Goal: Task Accomplishment & Management: Use online tool/utility

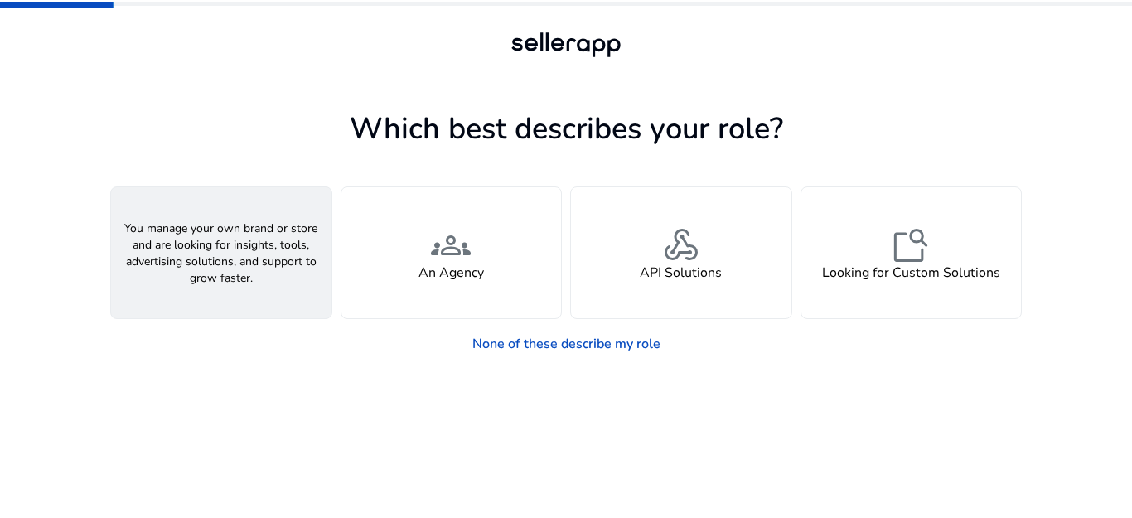
click at [228, 250] on span "person" at bounding box center [221, 245] width 40 height 40
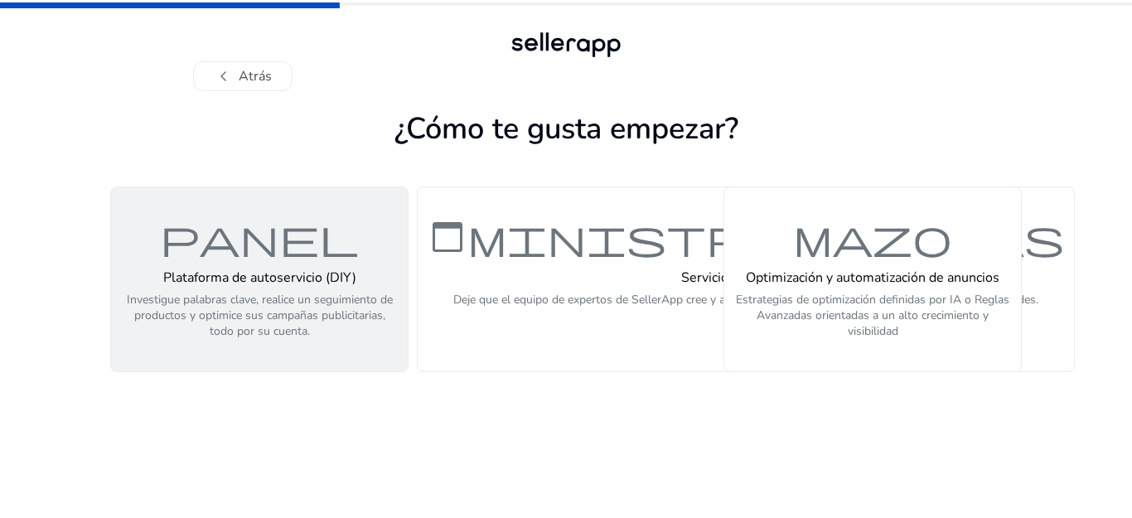
click at [239, 272] on font "Plataforma de autoservicio (DIY)" at bounding box center [259, 277] width 193 height 18
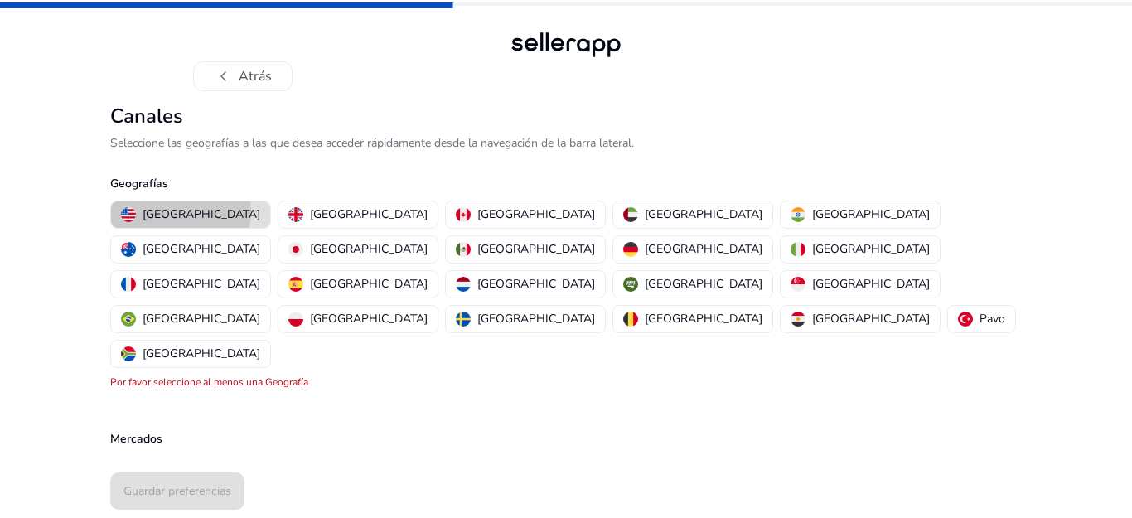
click at [180, 210] on font "[GEOGRAPHIC_DATA]" at bounding box center [202, 214] width 118 height 16
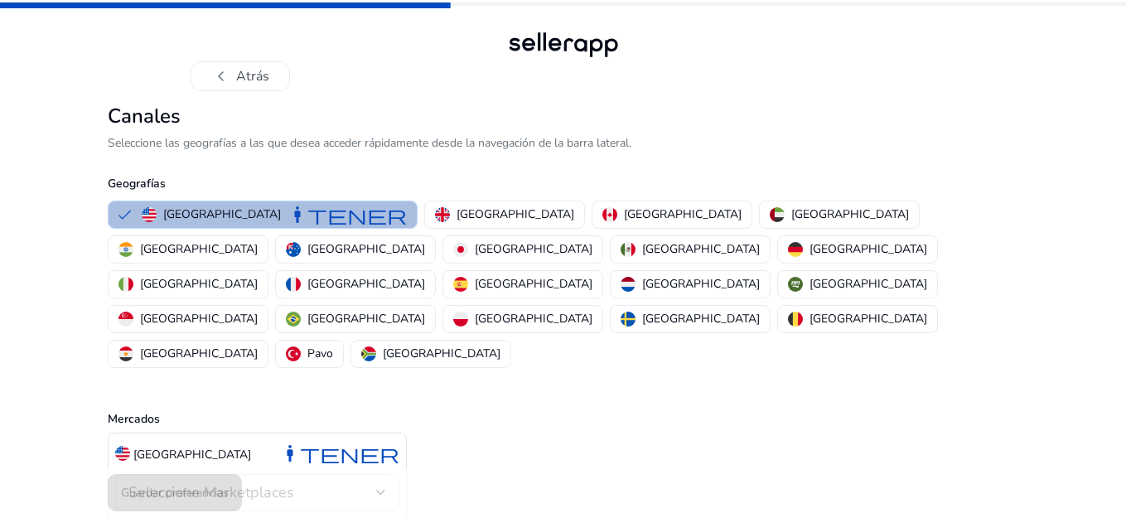
scroll to position [17, 0]
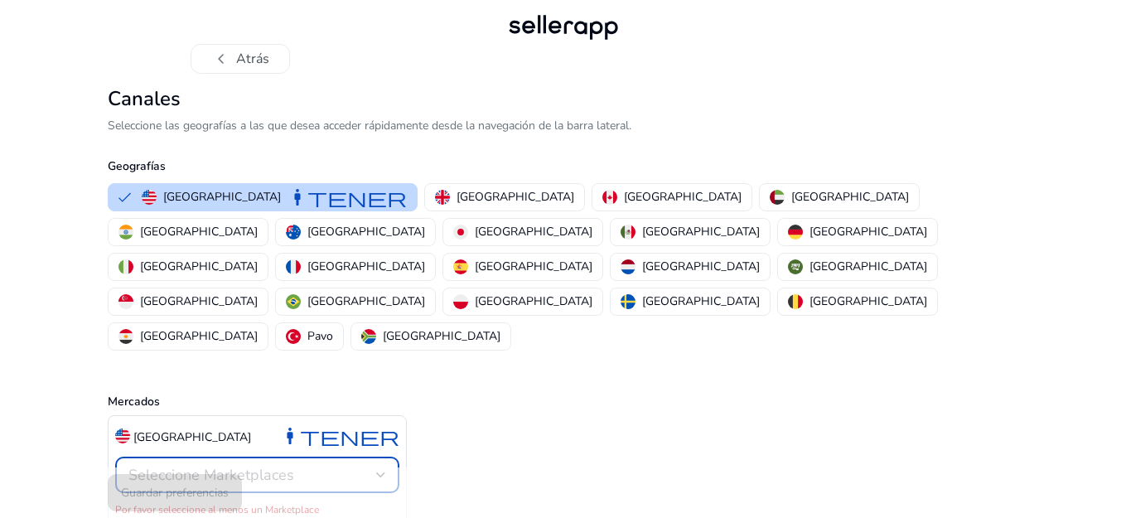
click at [379, 471] on div at bounding box center [381, 474] width 10 height 7
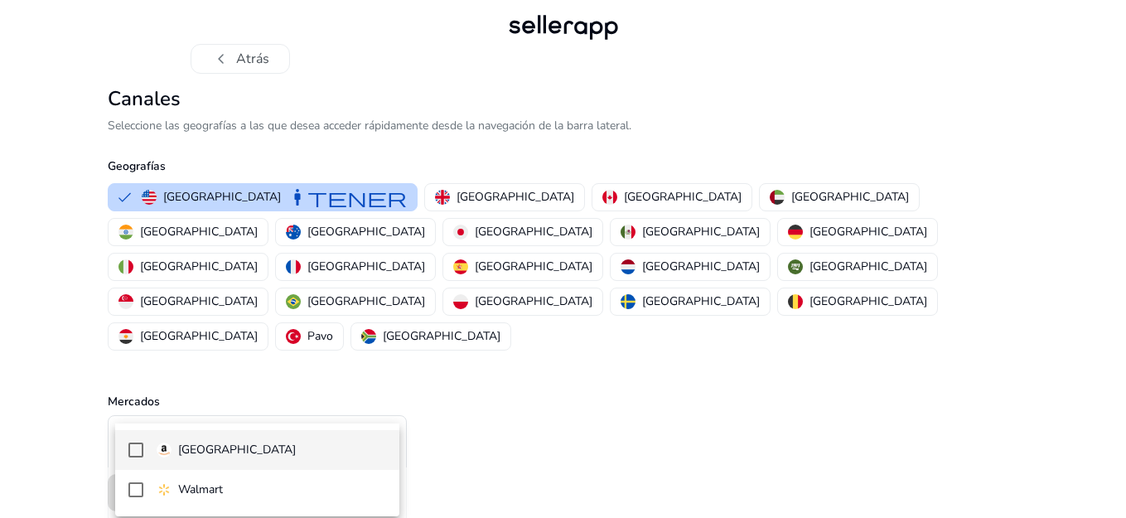
click at [132, 449] on mat-pseudo-checkbox at bounding box center [135, 449] width 15 height 15
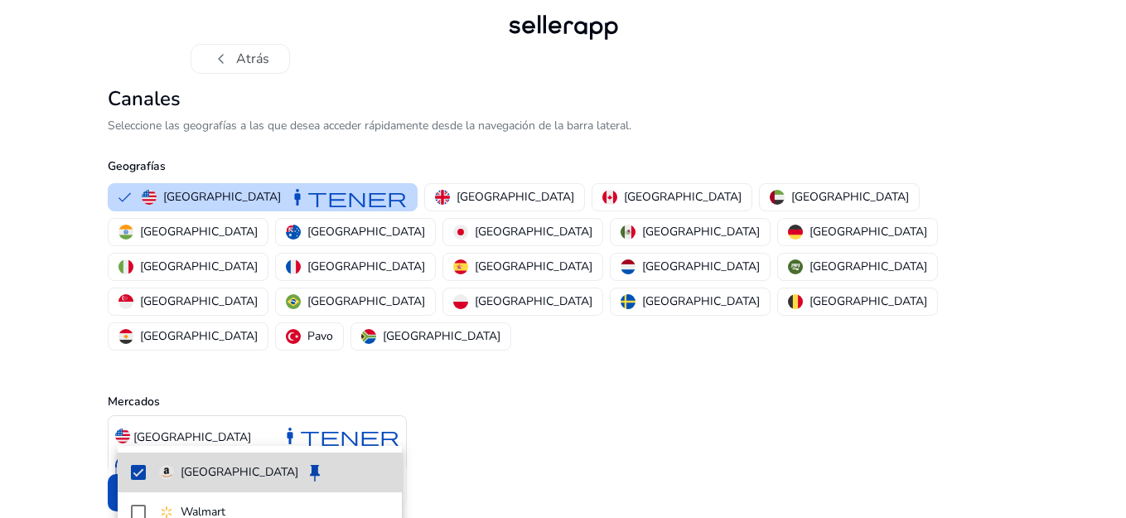
scroll to position [0, 0]
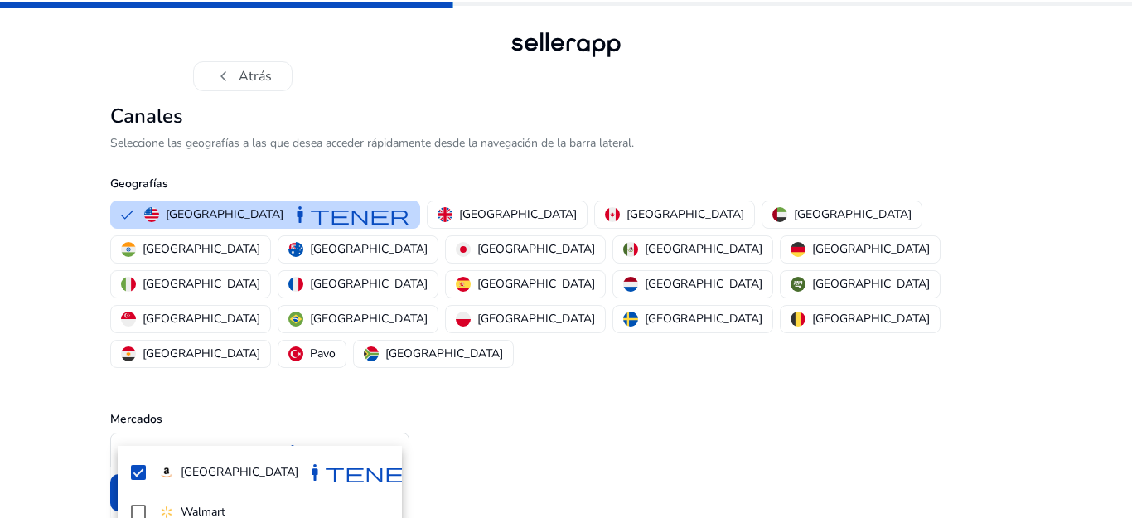
click at [704, 341] on div at bounding box center [566, 259] width 1132 height 518
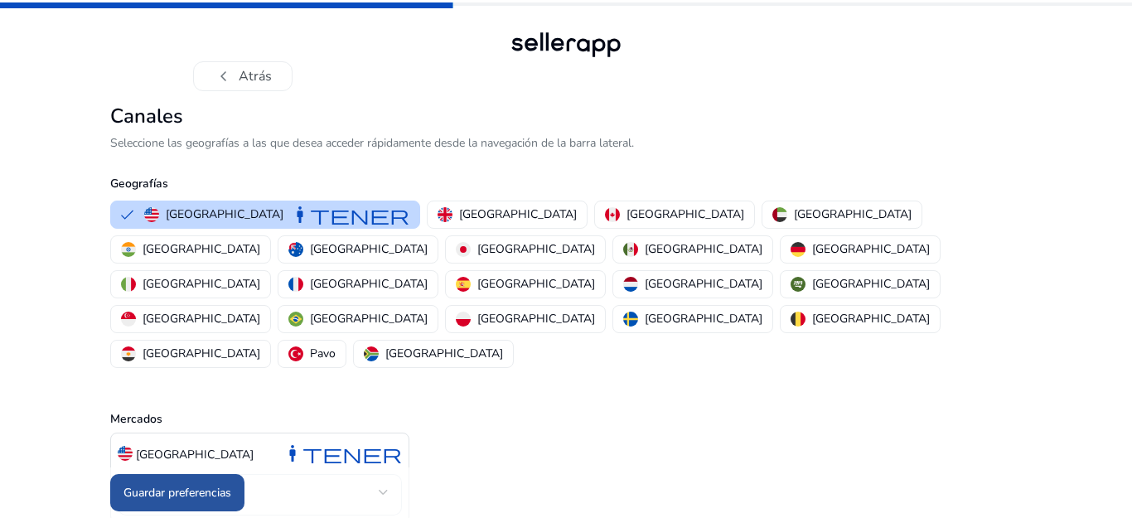
click at [169, 496] on font "Guardar preferencias" at bounding box center [177, 493] width 108 height 16
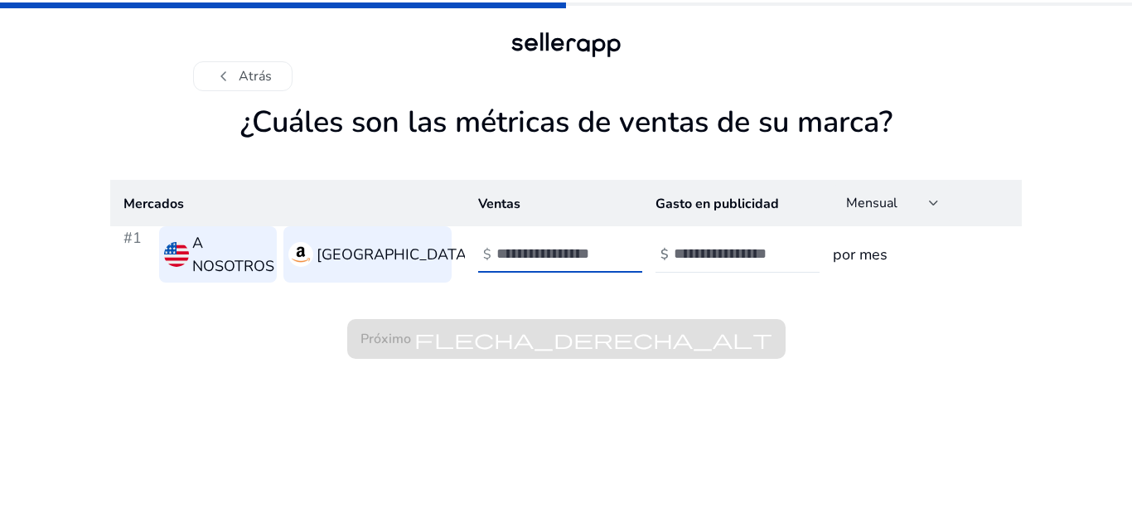
click at [556, 249] on input "number" at bounding box center [552, 253] width 112 height 18
type input "****"
type input "**"
click at [758, 244] on input "**" at bounding box center [730, 253] width 112 height 18
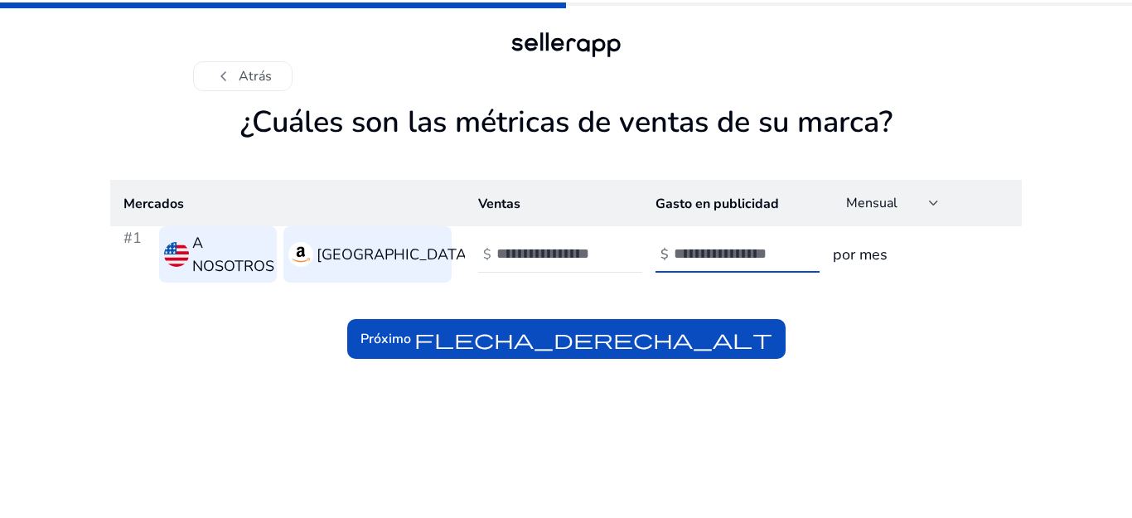
type input "***"
click at [1037, 123] on div "chevron_left Atrás ¿Cuáles son las métricas de ventas de su marca? Mercados Ven…" at bounding box center [566, 259] width 1132 height 518
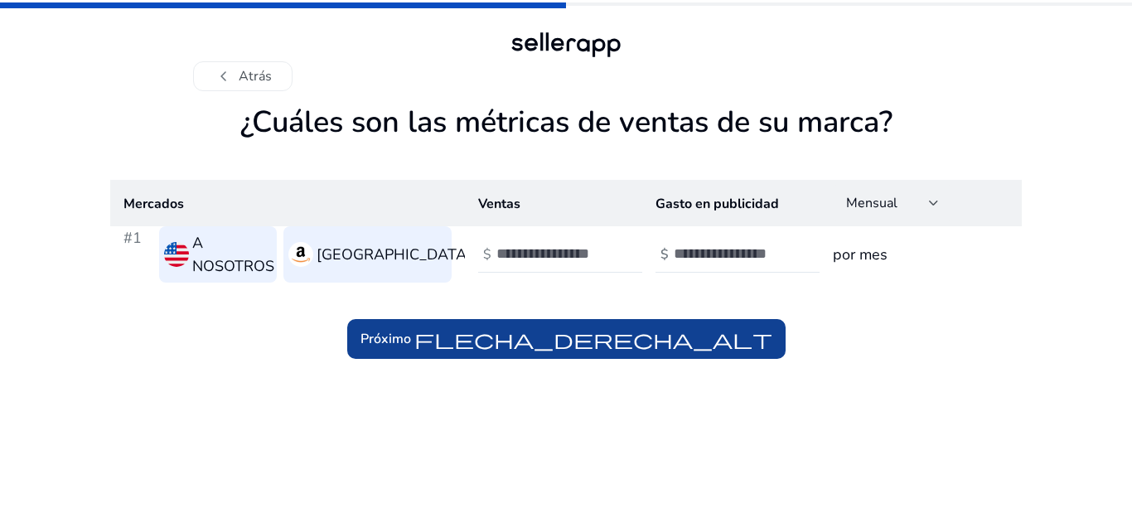
click at [761, 332] on font "flecha_derecha_alt" at bounding box center [593, 338] width 358 height 23
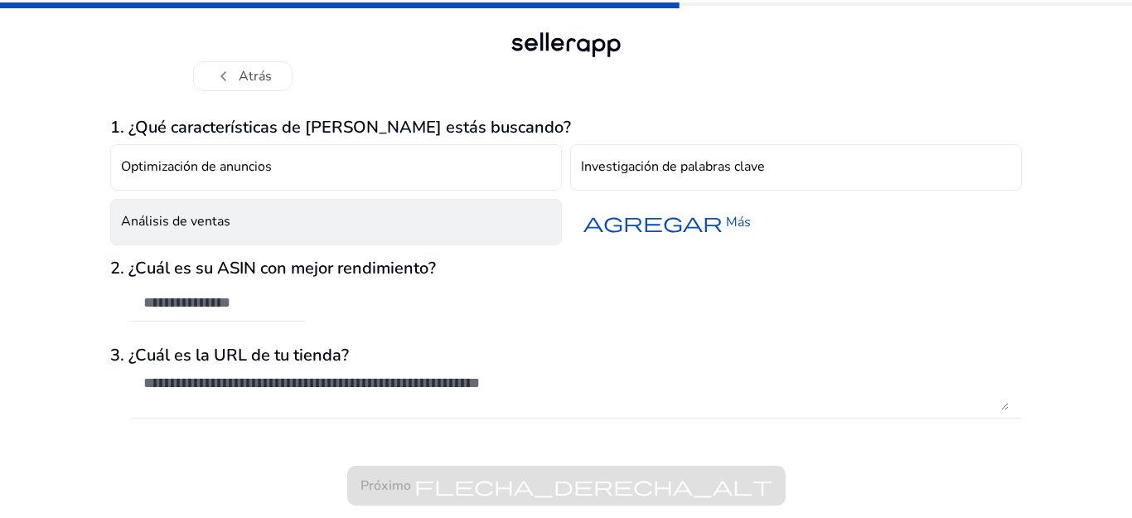
click at [202, 220] on font "Análisis de ventas" at bounding box center [175, 221] width 109 height 18
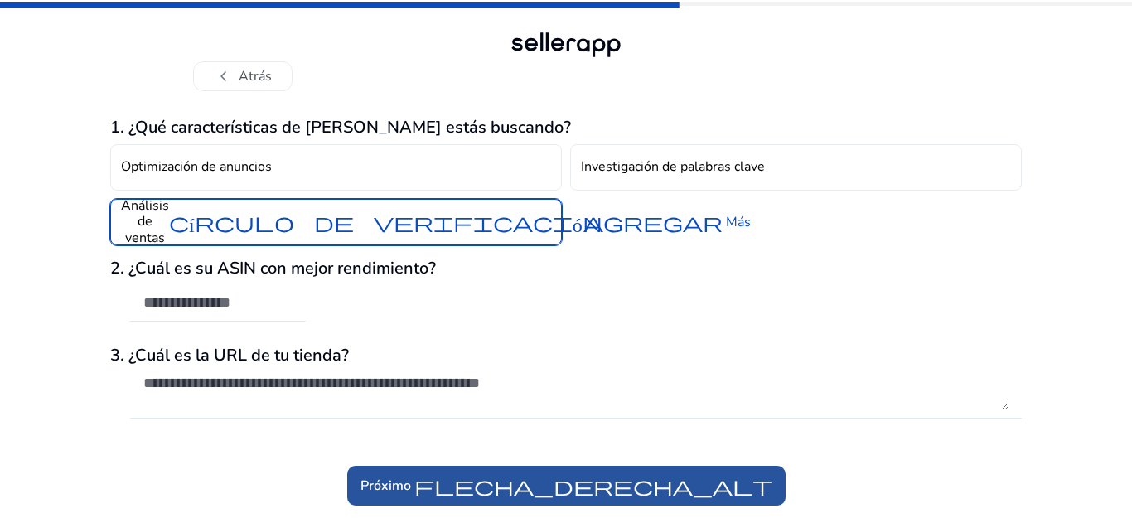
click at [549, 481] on font "flecha_derecha_alt" at bounding box center [593, 485] width 358 height 23
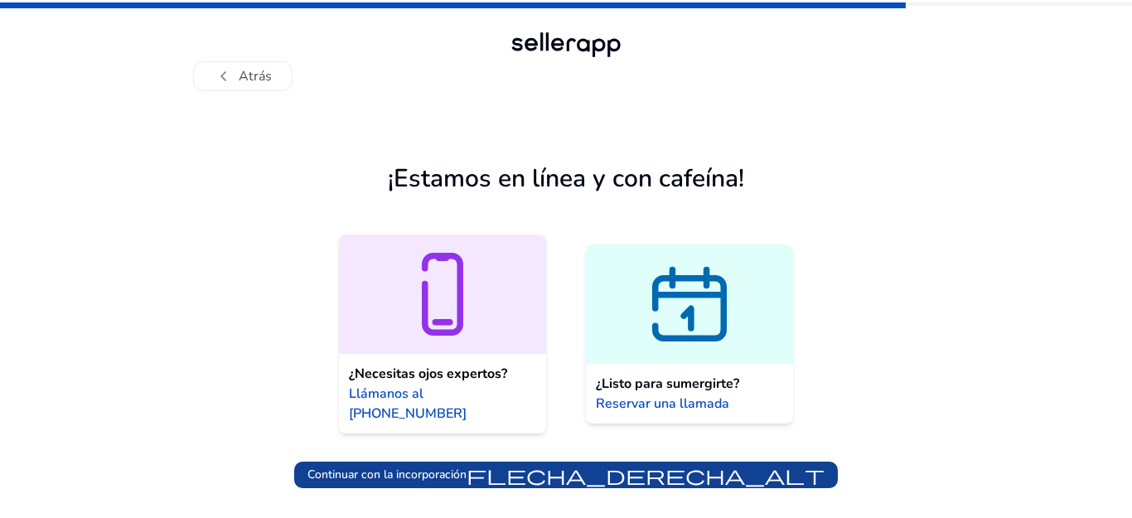
click at [542, 463] on font "flecha_derecha_alt" at bounding box center [645, 474] width 358 height 23
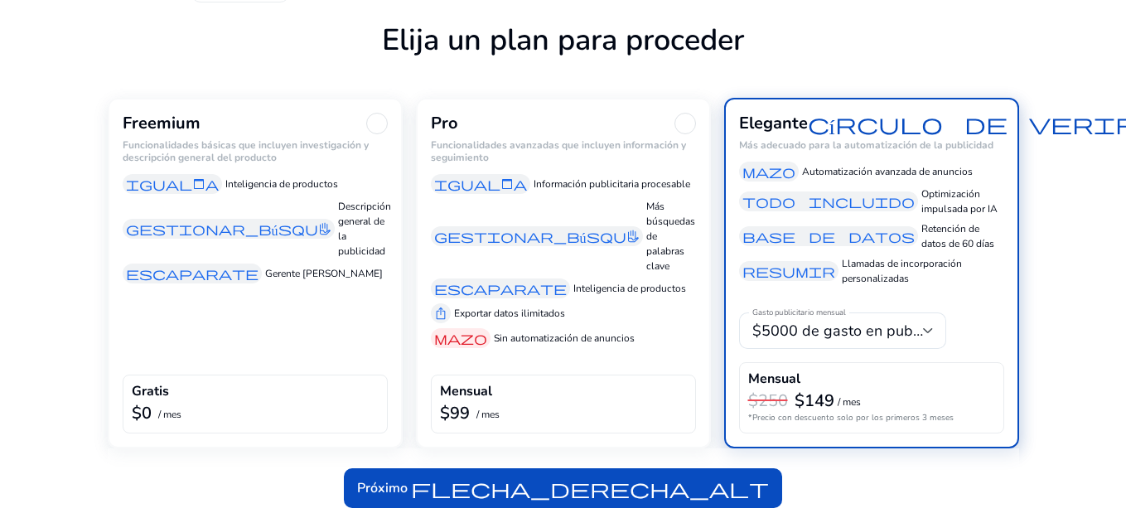
scroll to position [92, 0]
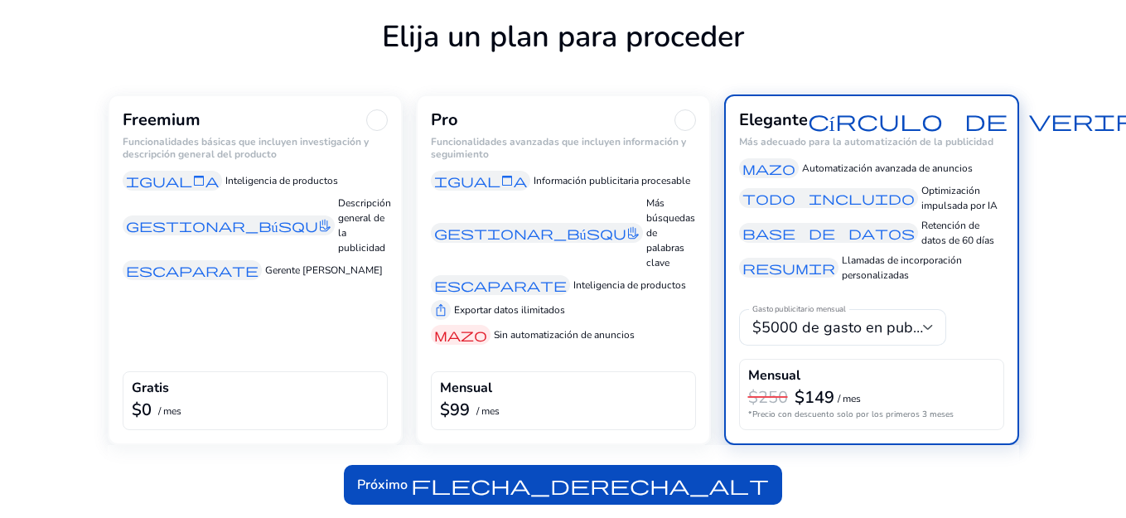
click at [191, 330] on div "Freemium Funcionalidades básicas que incluyen investigación y descripción gener…" at bounding box center [255, 269] width 295 height 350
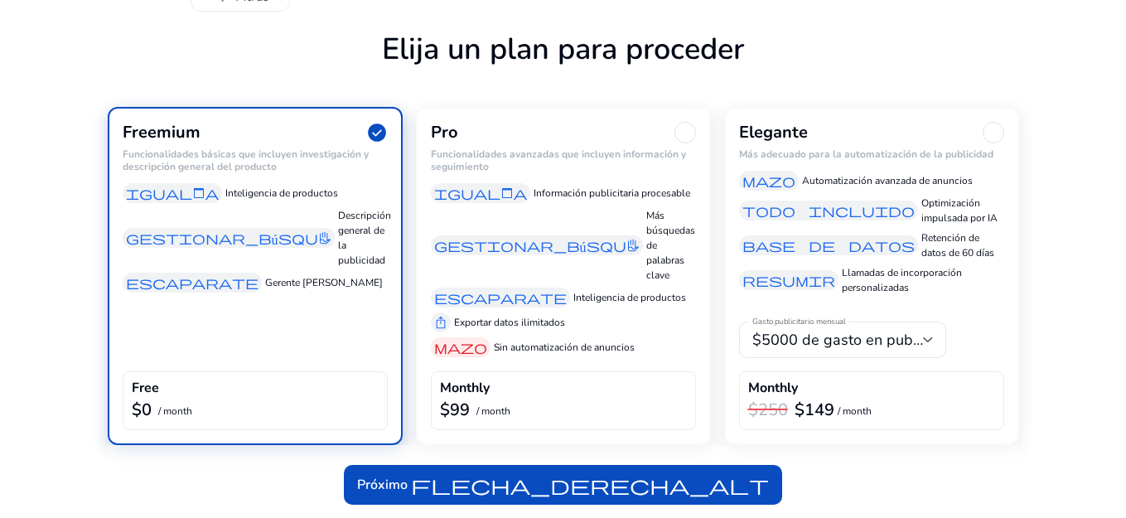
scroll to position [80, 0]
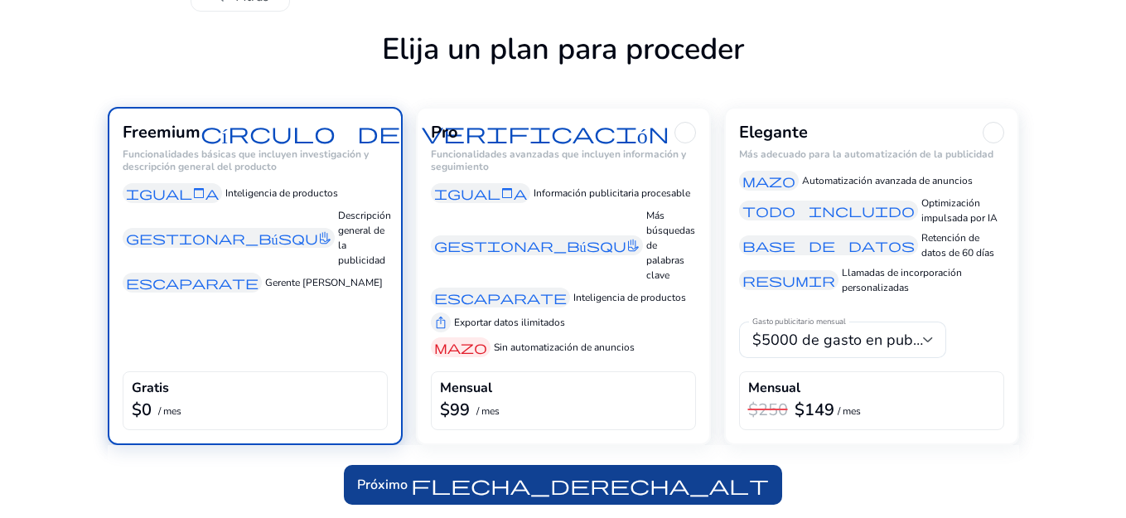
click at [508, 491] on font "flecha_derecha_alt" at bounding box center [590, 484] width 358 height 23
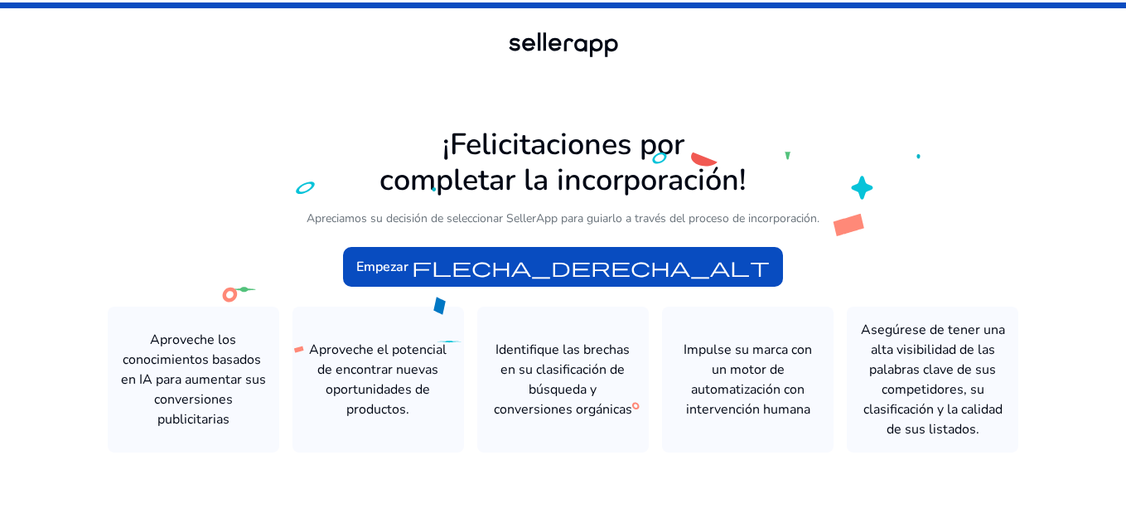
scroll to position [1, 0]
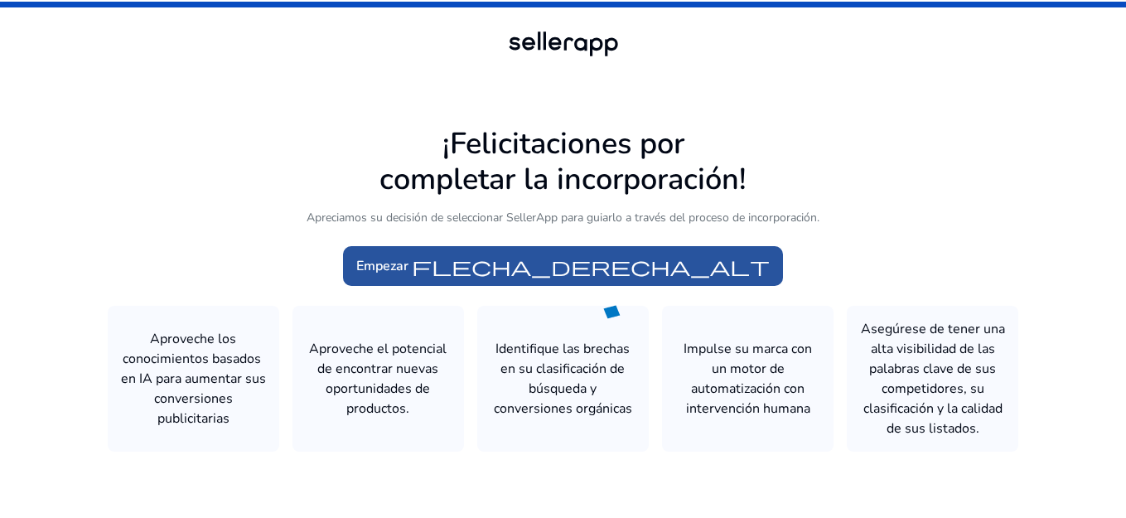
click at [544, 261] on font "flecha_derecha_alt" at bounding box center [591, 265] width 358 height 23
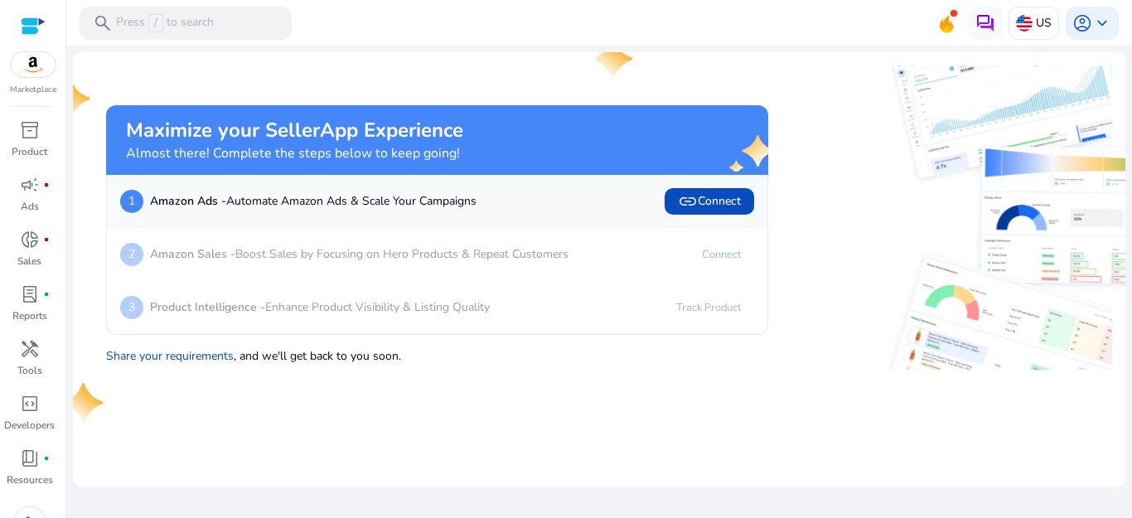
click at [890, 23] on mat-toolbar "search Press / to search US account_circle keyboard_arrow_down" at bounding box center [599, 23] width 1066 height 46
click at [328, 355] on p "Share your requirements , and we'll get back to you soon." at bounding box center [437, 353] width 662 height 24
click at [233, 22] on div "search Press / to search" at bounding box center [186, 23] width 212 height 33
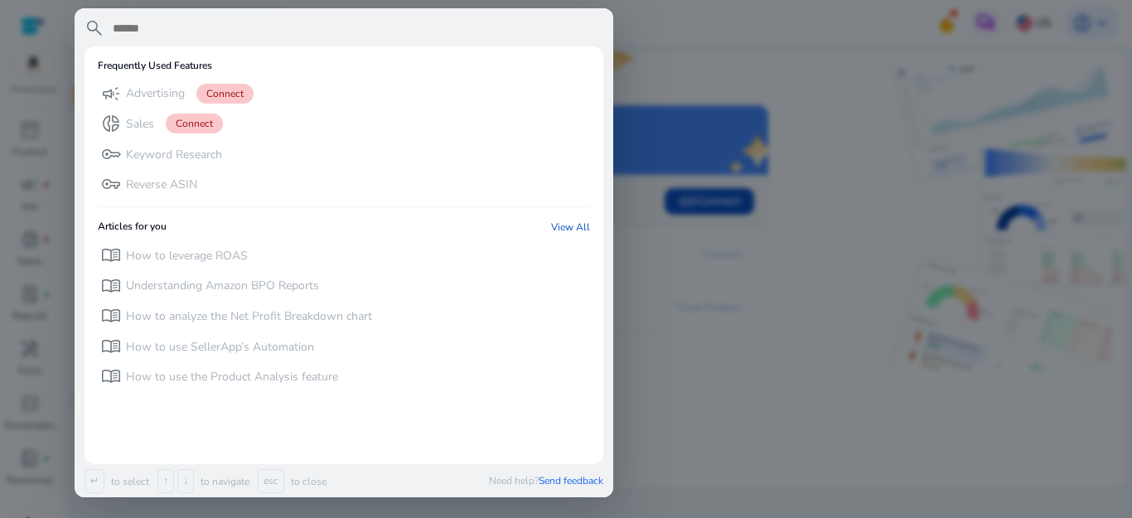
click at [791, 27] on div at bounding box center [566, 259] width 1132 height 518
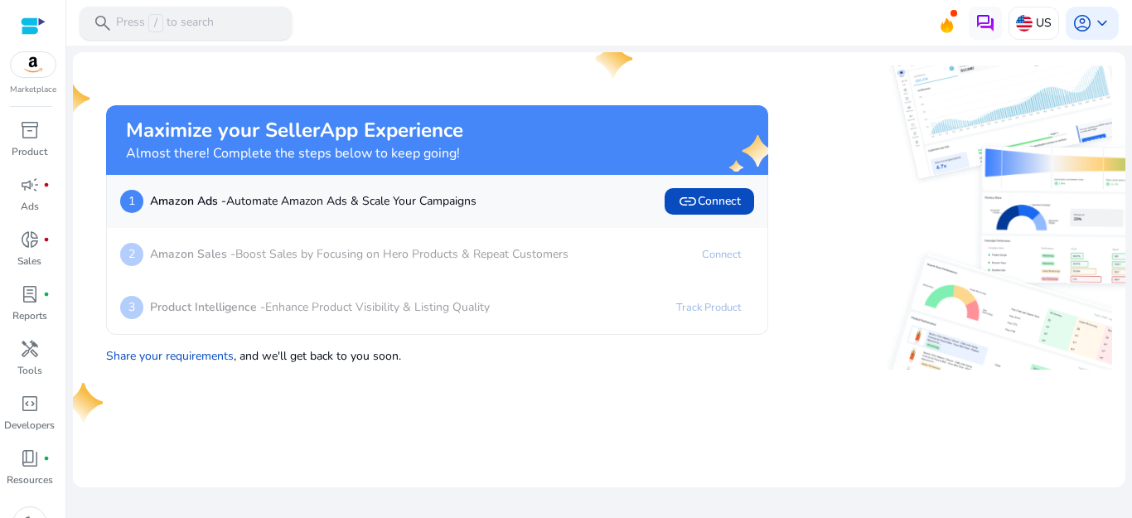
click at [206, 27] on p "Press / to search" at bounding box center [165, 23] width 98 height 18
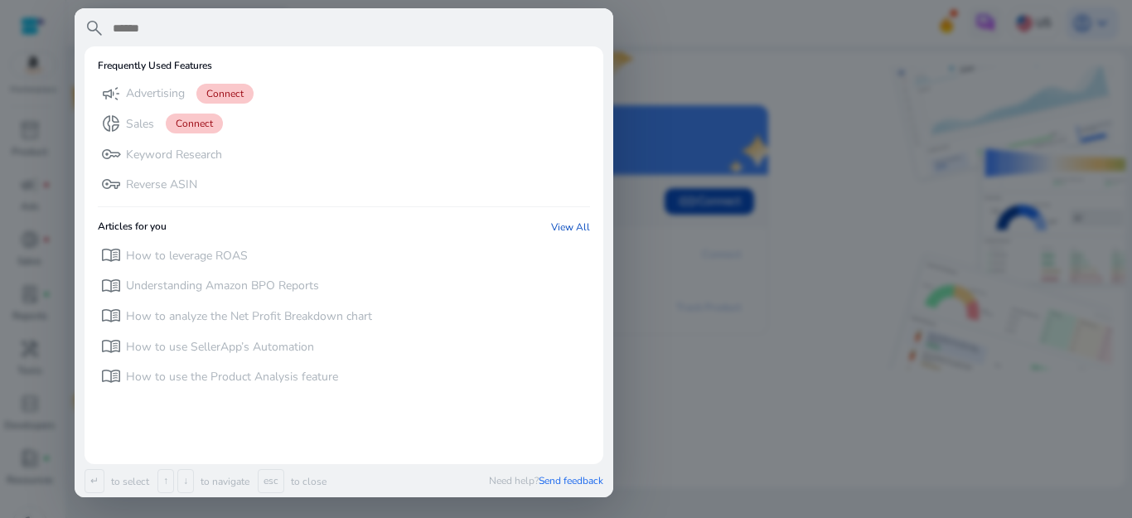
click at [205, 27] on input "text" at bounding box center [357, 28] width 492 height 20
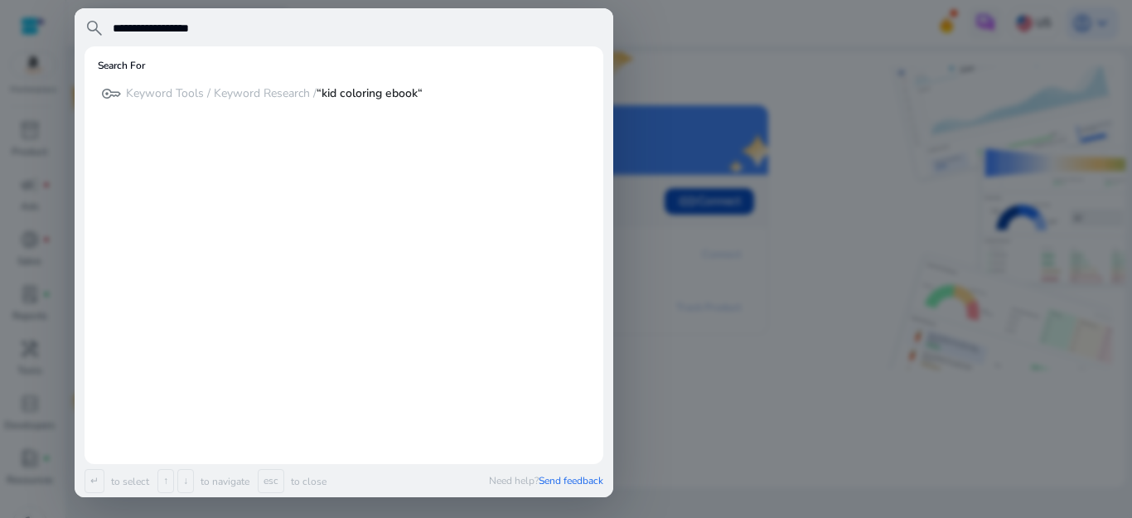
type input "**********"
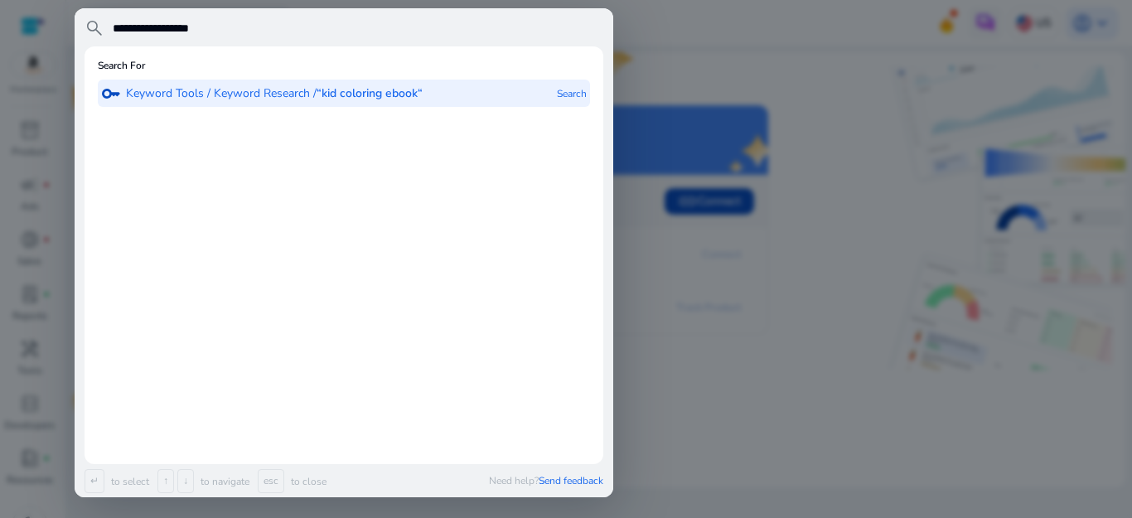
click at [577, 92] on p "Search" at bounding box center [572, 93] width 30 height 27
